Goal: Navigation & Orientation: Find specific page/section

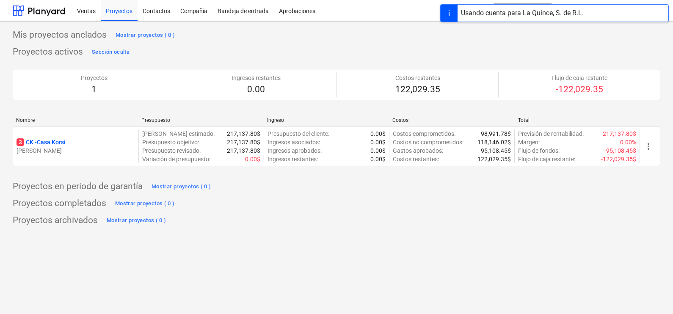
click at [398, 196] on div "Mis proyectos anclados Mostrar proyectos ( 0 ) Proyectos activos Sección oculta…" at bounding box center [337, 127] width 648 height 199
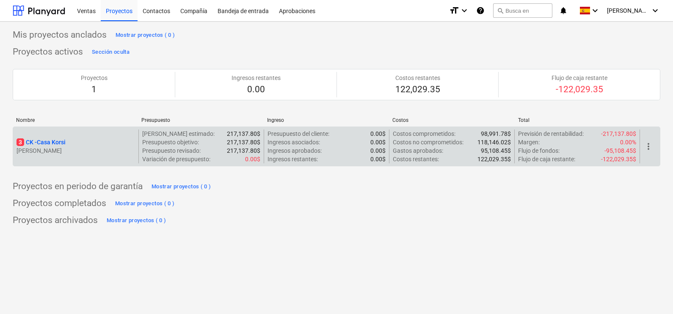
click at [50, 141] on p "3 CK - Casa Korsi" at bounding box center [41, 142] width 49 height 8
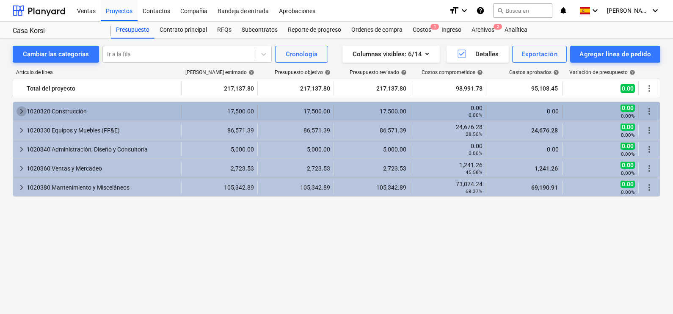
click at [22, 110] on span "keyboard_arrow_right" at bounding box center [22, 111] width 10 height 10
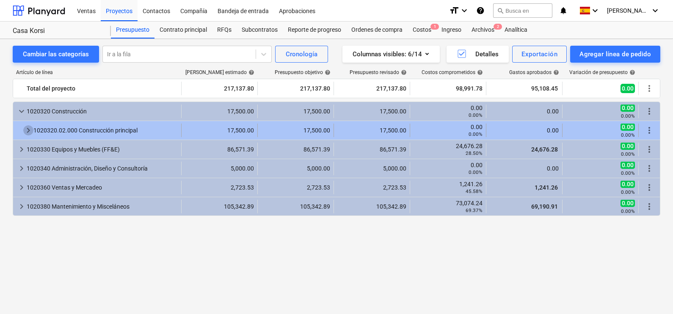
click at [26, 130] on span "keyboard_arrow_right" at bounding box center [28, 130] width 10 height 10
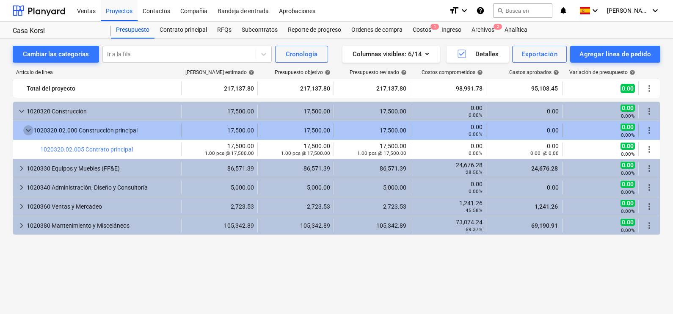
click at [23, 129] on span "keyboard_arrow_down" at bounding box center [28, 130] width 10 height 10
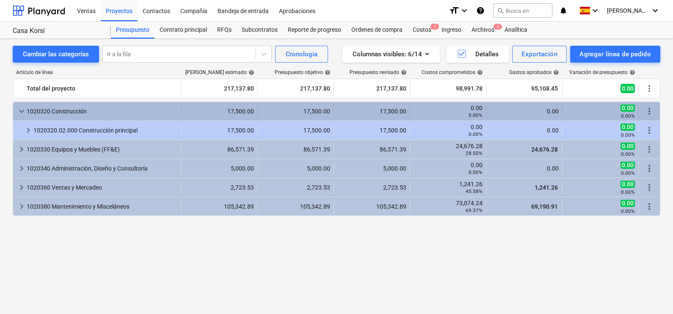
click at [20, 110] on span "keyboard_arrow_down" at bounding box center [22, 111] width 10 height 10
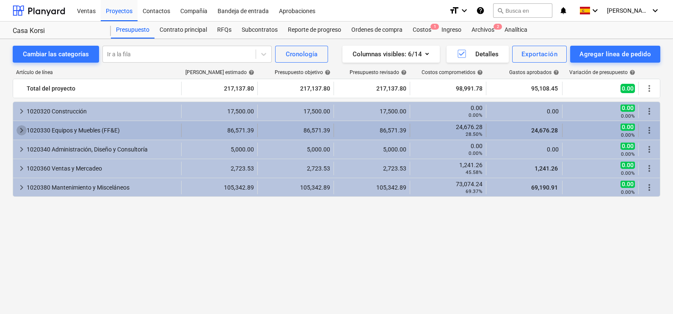
click at [19, 129] on span "keyboard_arrow_right" at bounding box center [22, 130] width 10 height 10
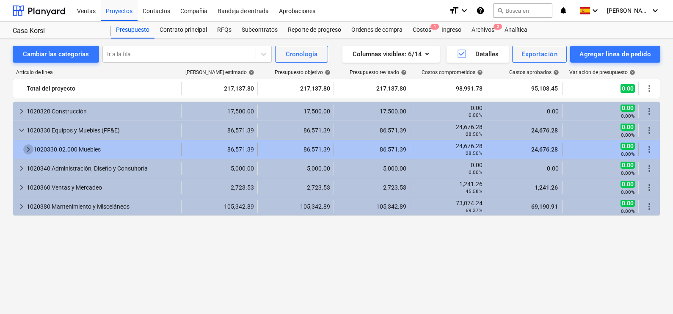
click at [25, 149] on span "keyboard_arrow_right" at bounding box center [28, 149] width 10 height 10
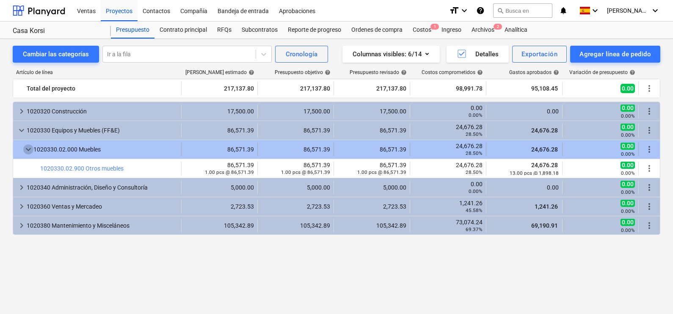
click at [25, 148] on span "keyboard_arrow_down" at bounding box center [28, 149] width 10 height 10
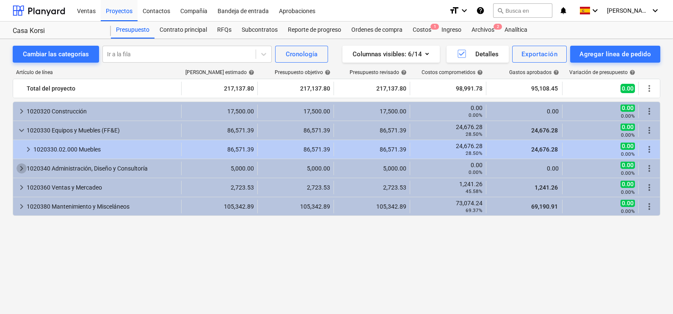
click at [25, 166] on span "keyboard_arrow_right" at bounding box center [22, 168] width 10 height 10
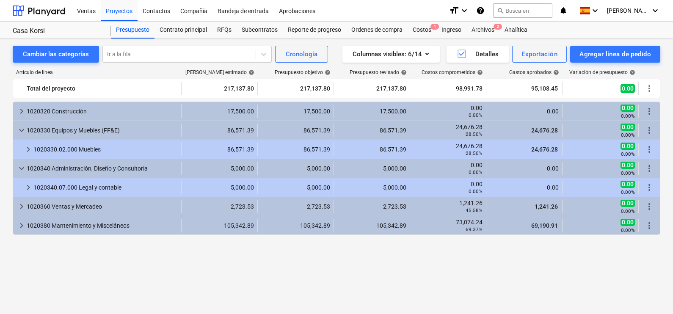
click at [25, 166] on span "keyboard_arrow_down" at bounding box center [22, 168] width 10 height 10
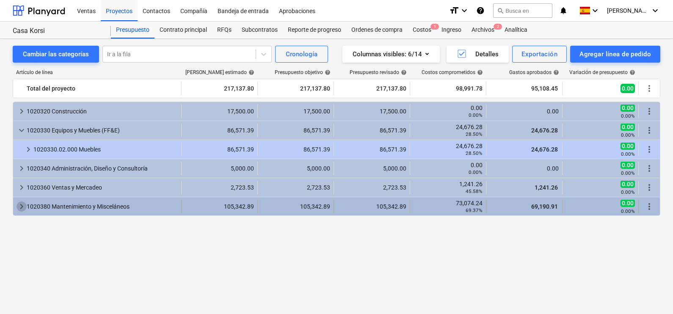
click at [20, 204] on span "keyboard_arrow_right" at bounding box center [22, 206] width 10 height 10
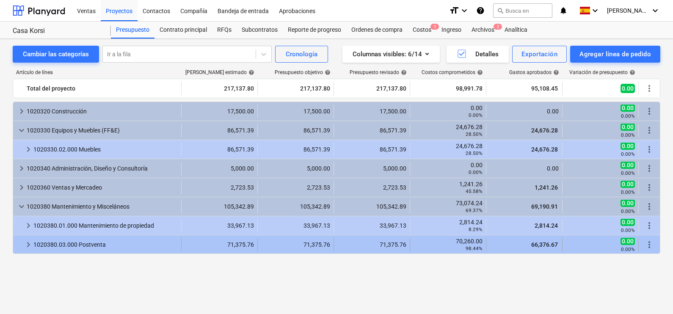
click at [31, 244] on span "keyboard_arrow_right" at bounding box center [28, 245] width 10 height 10
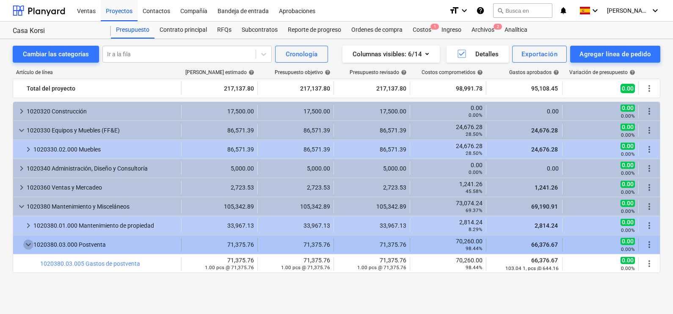
click at [29, 246] on span "keyboard_arrow_down" at bounding box center [28, 245] width 10 height 10
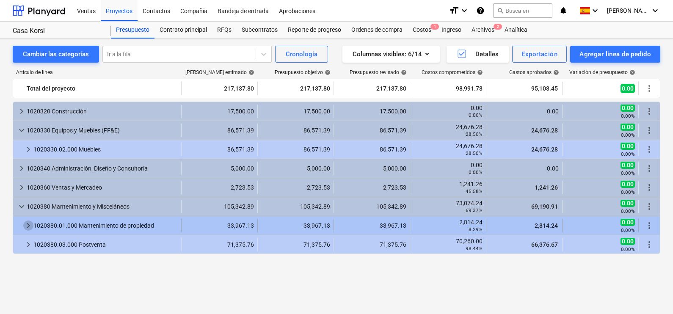
click at [28, 222] on span "keyboard_arrow_right" at bounding box center [28, 226] width 10 height 10
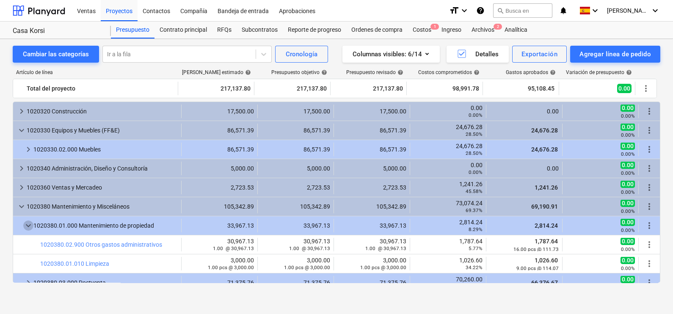
click at [28, 222] on span "keyboard_arrow_down" at bounding box center [28, 226] width 10 height 10
